Goal: Task Accomplishment & Management: Manage account settings

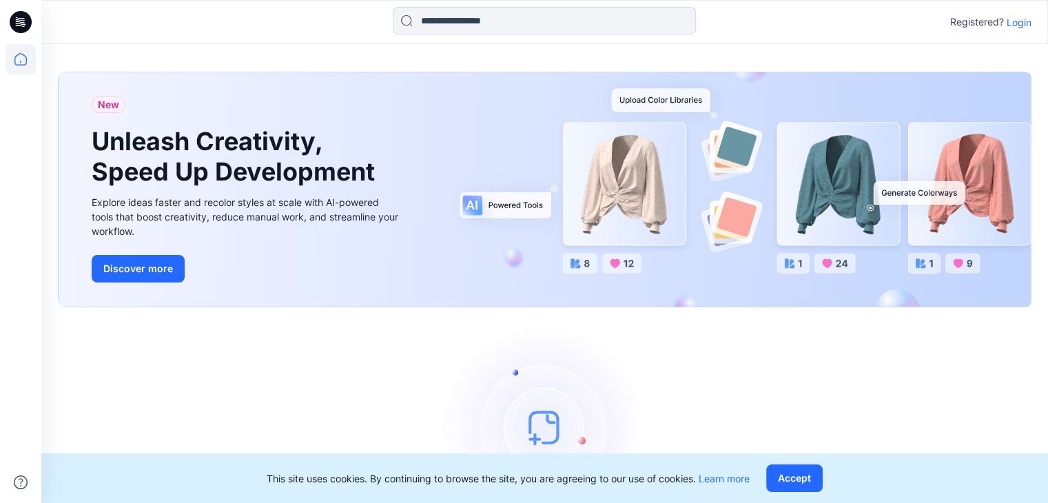
click at [1022, 16] on p "Login" at bounding box center [1018, 22] width 25 height 14
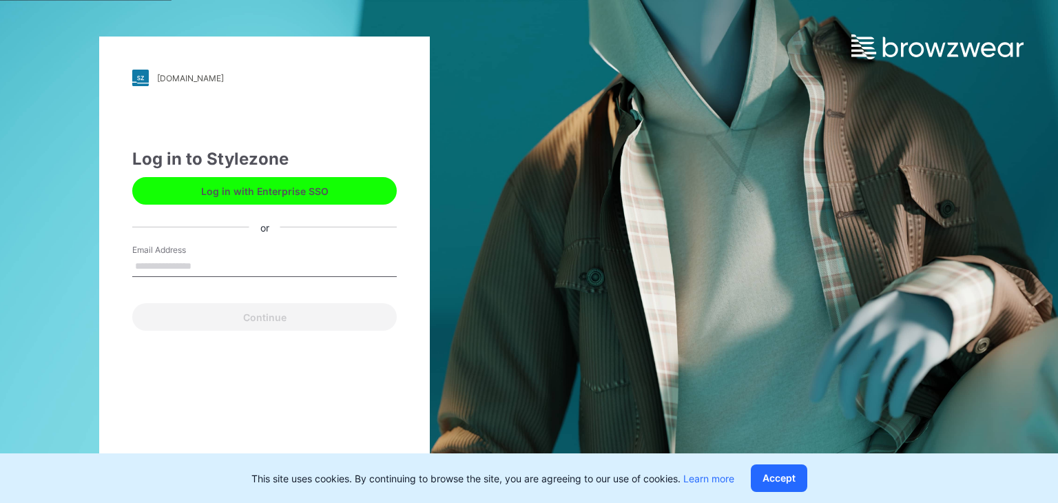
click at [229, 262] on input "Email Address" at bounding box center [264, 266] width 265 height 21
click at [198, 267] on input "Email Address" at bounding box center [264, 266] width 265 height 21
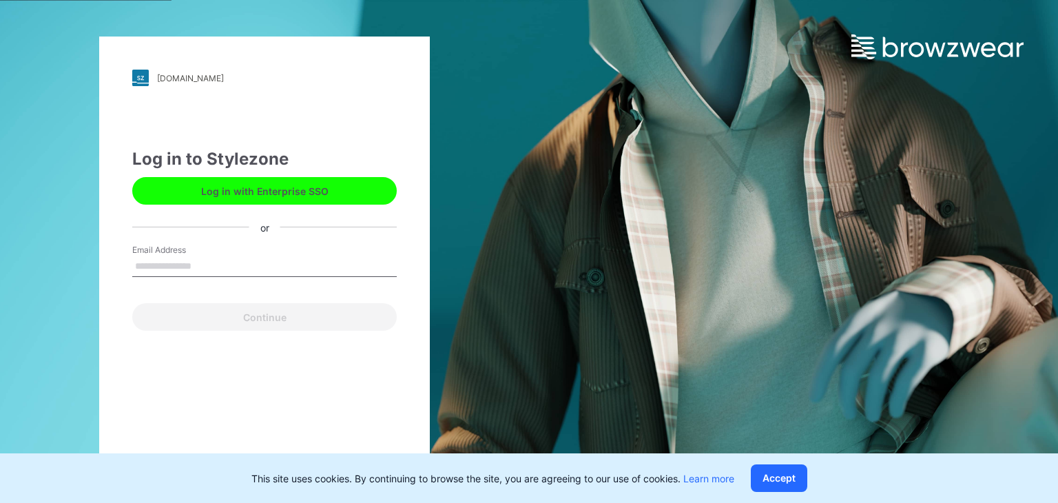
click at [193, 258] on input "Email Address" at bounding box center [264, 266] width 265 height 21
click at [178, 265] on input "Email Address" at bounding box center [264, 266] width 265 height 21
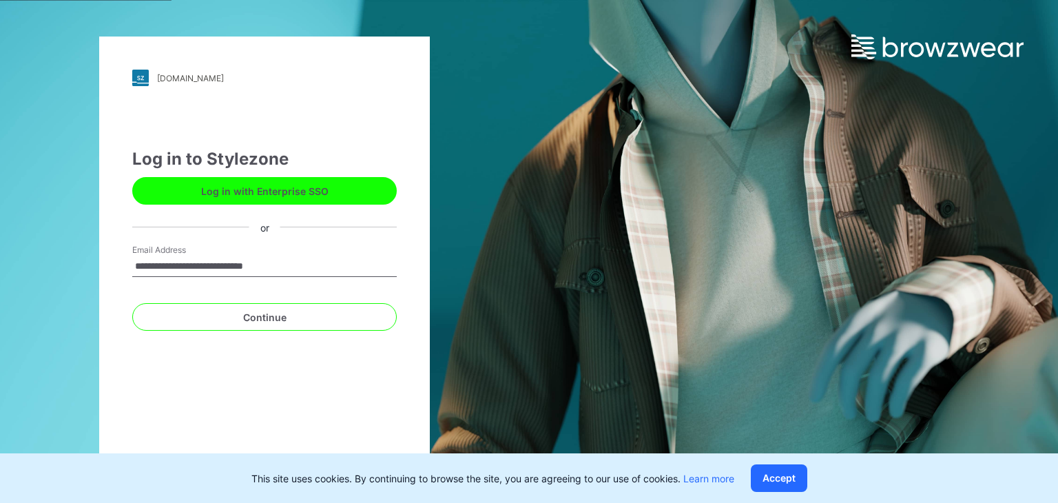
type input "**********"
click at [132, 303] on button "Continue" at bounding box center [264, 317] width 265 height 28
